Goal: Information Seeking & Learning: Compare options

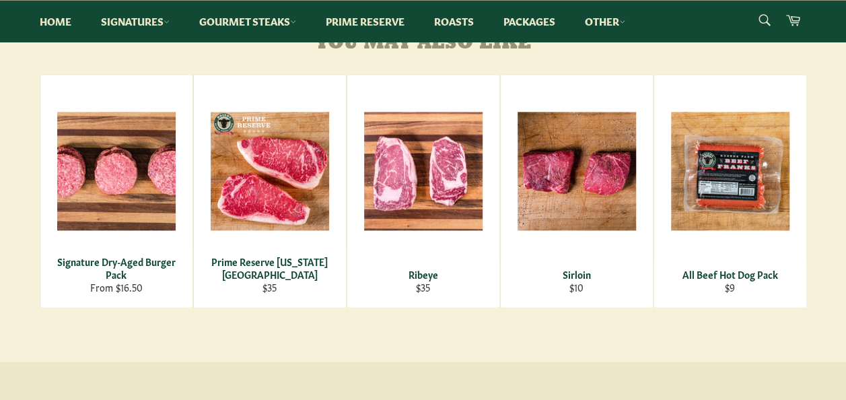
scroll to position [831, 0]
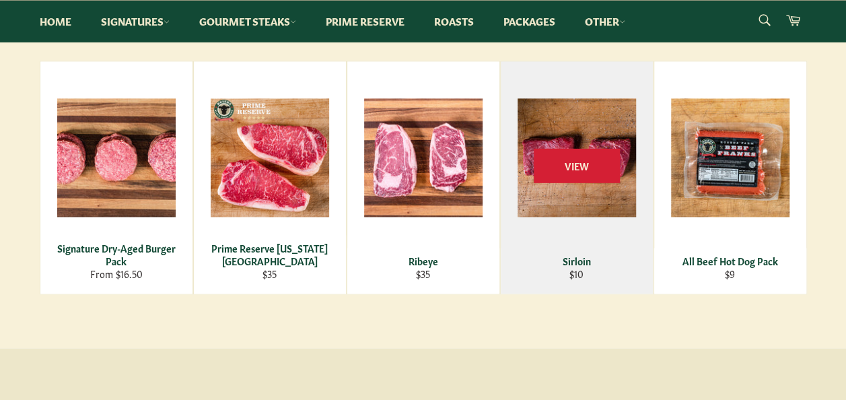
click at [584, 185] on img at bounding box center [577, 157] width 118 height 118
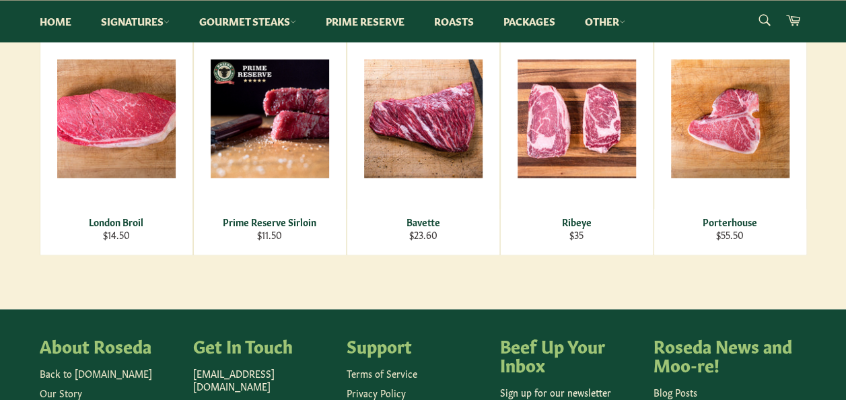
scroll to position [860, 0]
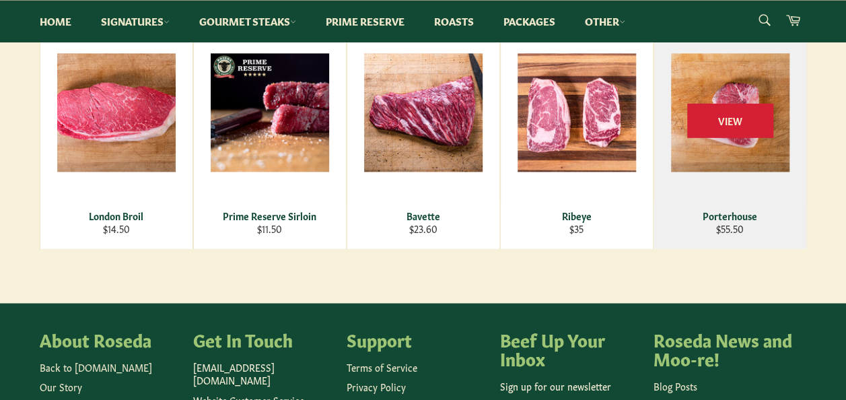
click at [740, 222] on div "Porterhouse" at bounding box center [729, 215] width 135 height 13
